Goal: Task Accomplishment & Management: Use online tool/utility

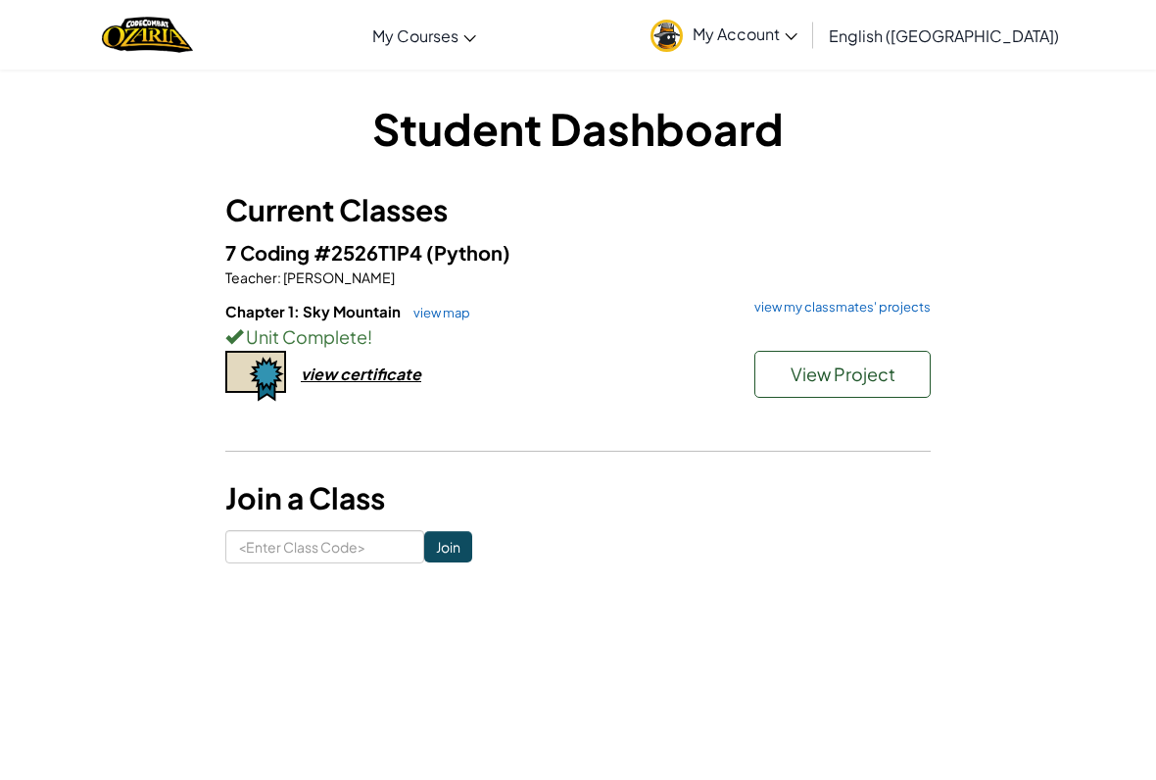
click at [893, 368] on span "View Project" at bounding box center [842, 373] width 105 height 23
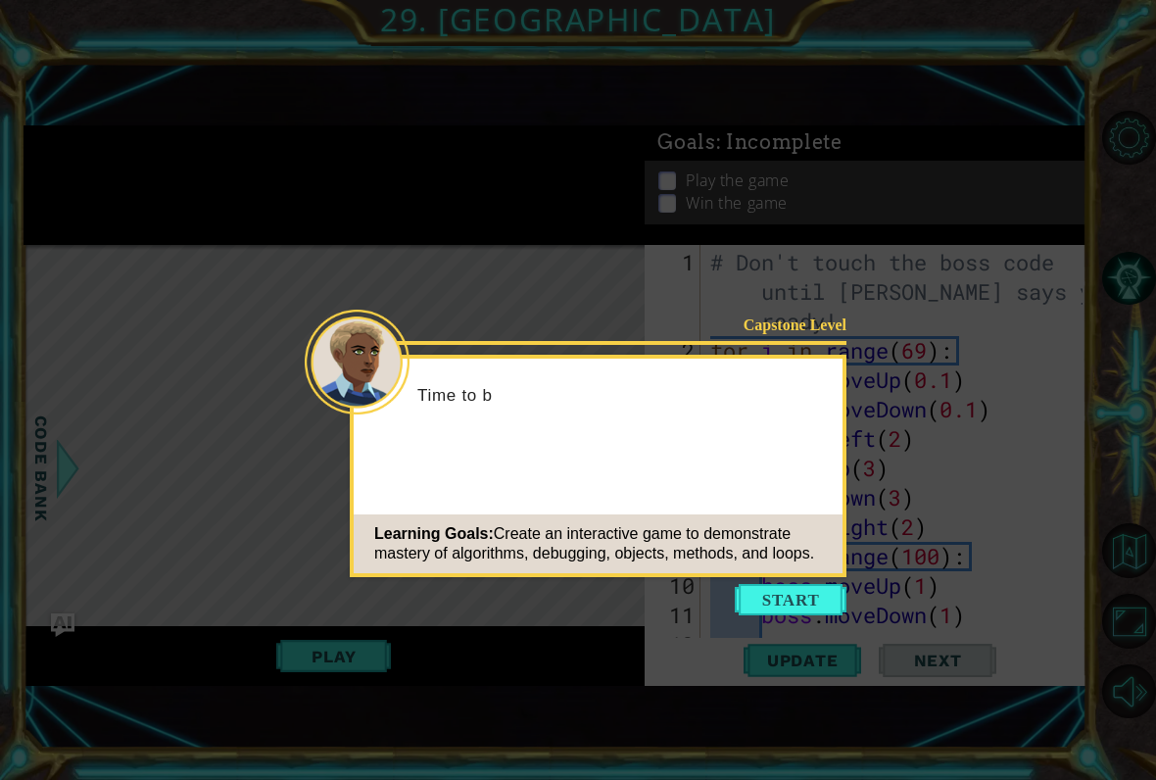
scroll to position [1440, 0]
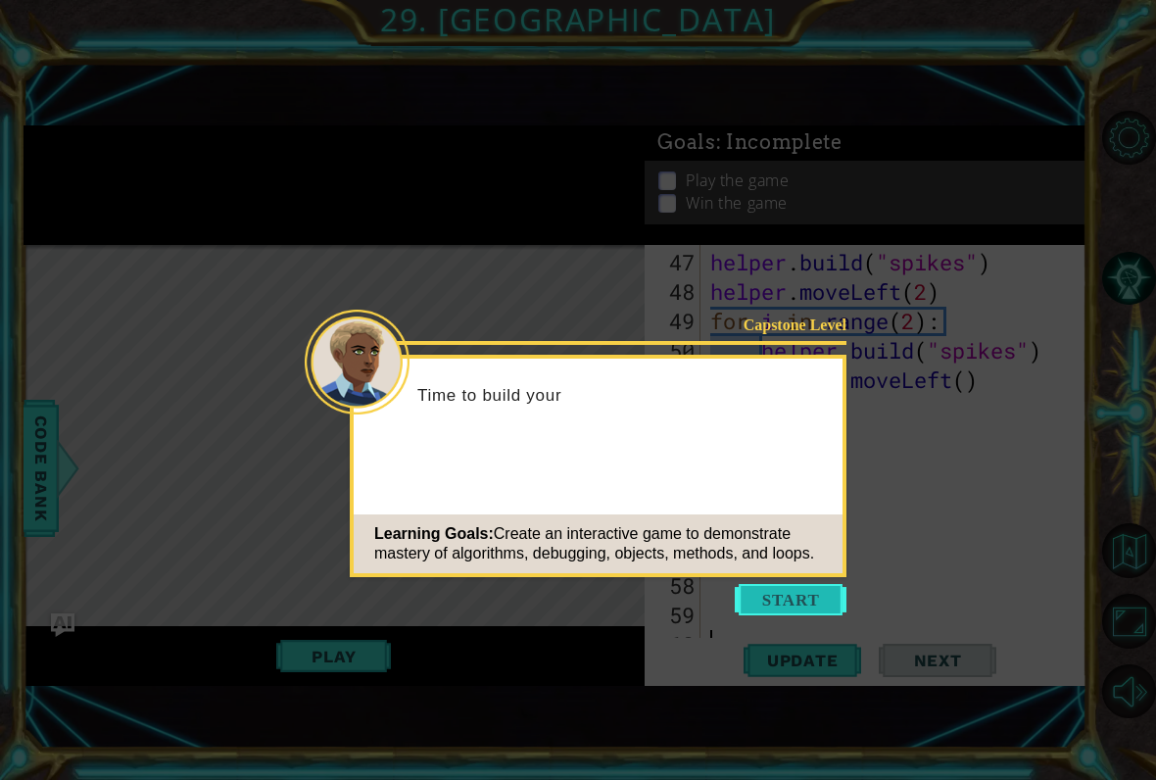
click at [773, 597] on button "Start" at bounding box center [791, 599] width 112 height 31
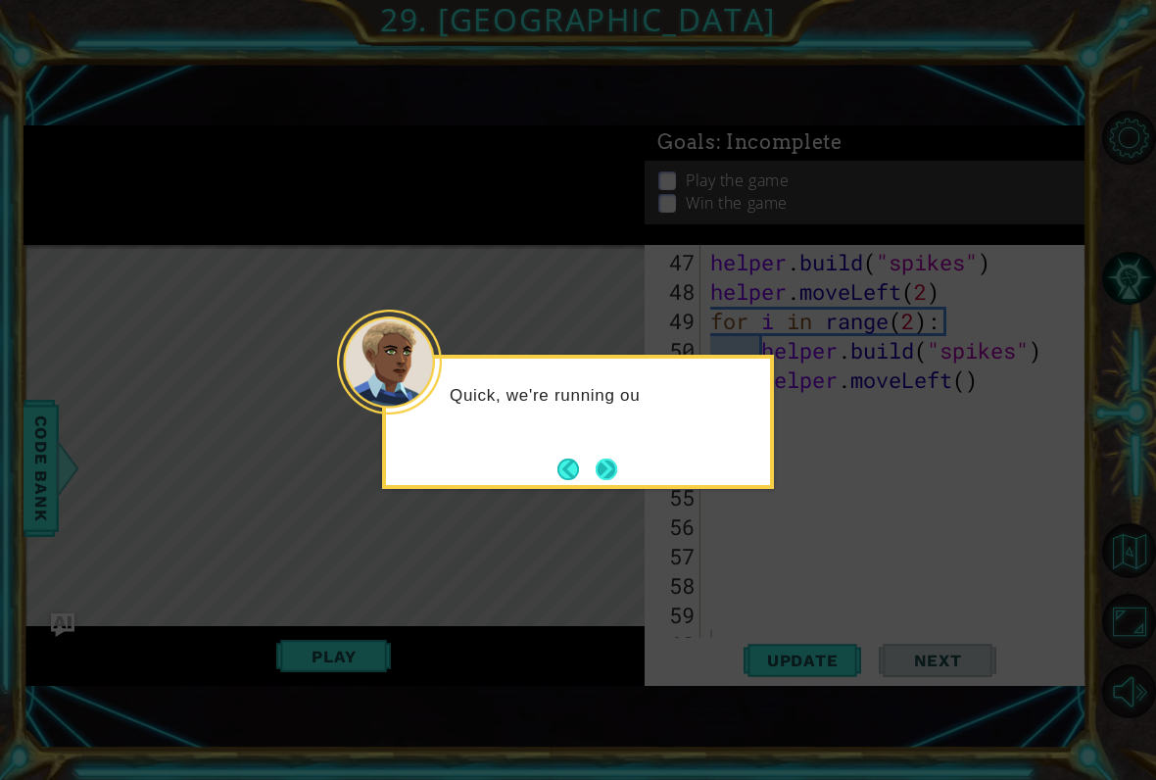
click at [595, 473] on button "Next" at bounding box center [606, 469] width 22 height 22
click at [614, 468] on button "Next" at bounding box center [606, 469] width 22 height 22
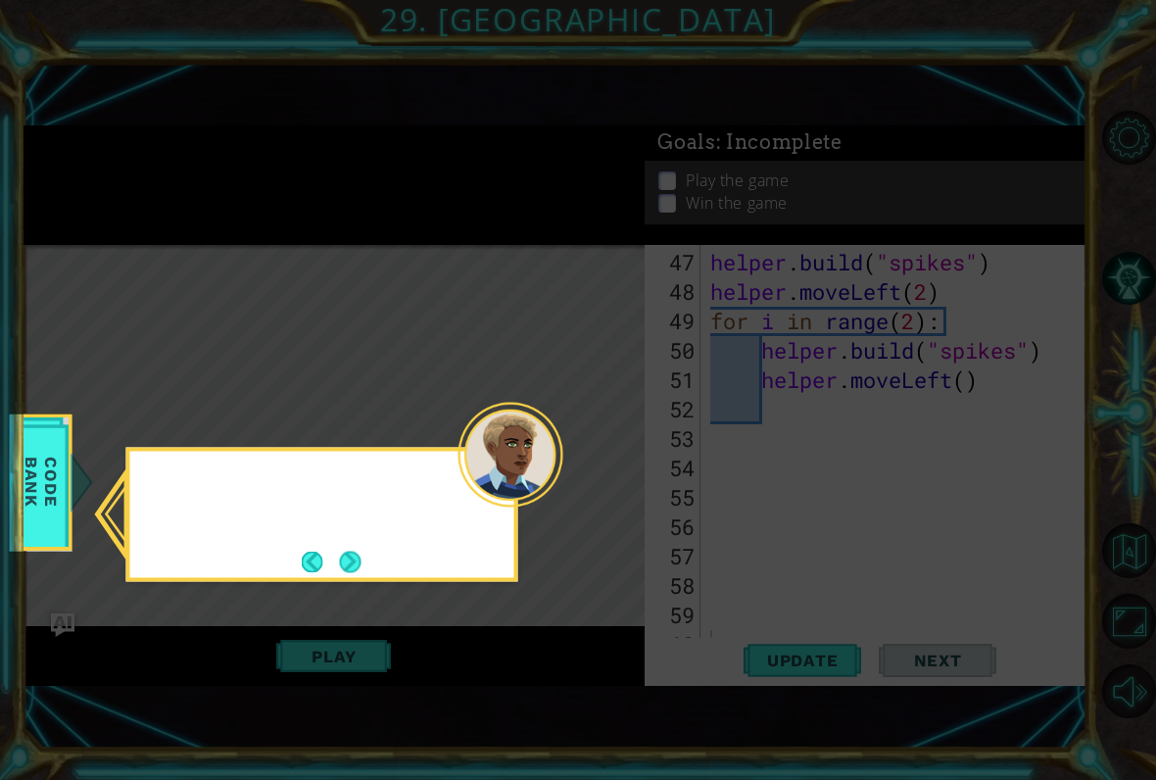
click at [613, 471] on icon at bounding box center [578, 390] width 1156 height 780
click at [360, 553] on button "Next" at bounding box center [350, 561] width 22 height 22
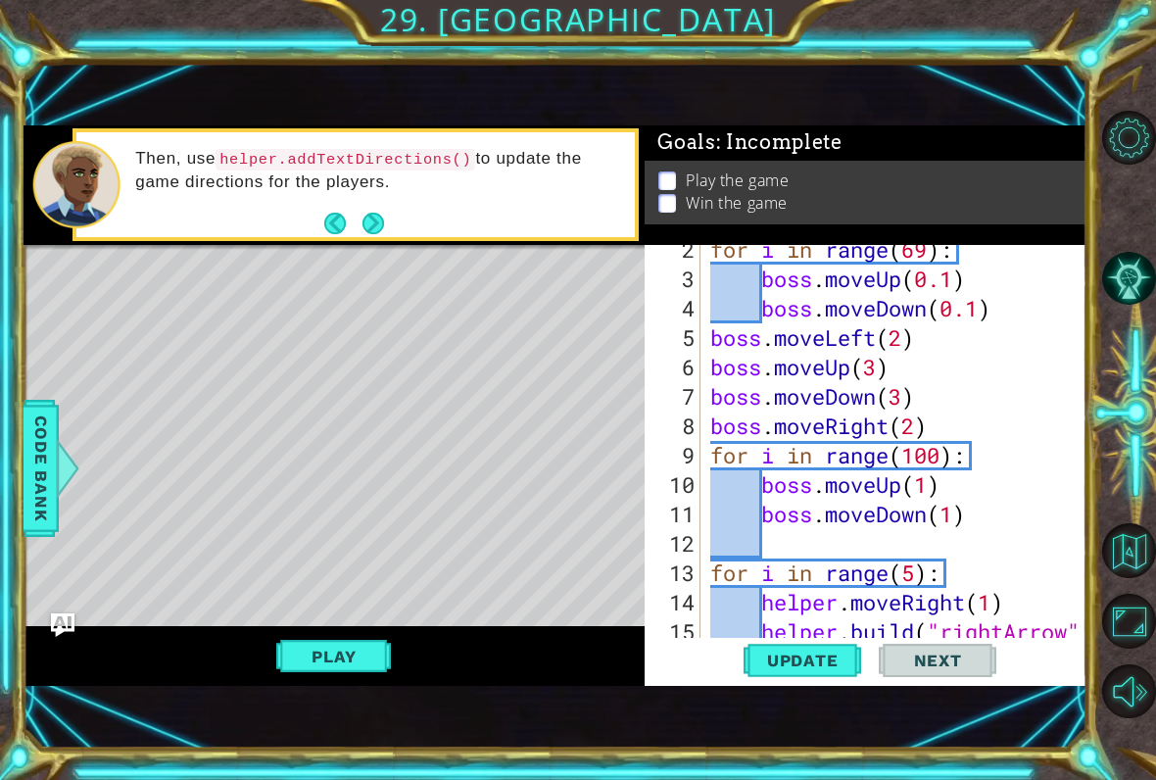
scroll to position [100, 0]
